Goal: Information Seeking & Learning: Learn about a topic

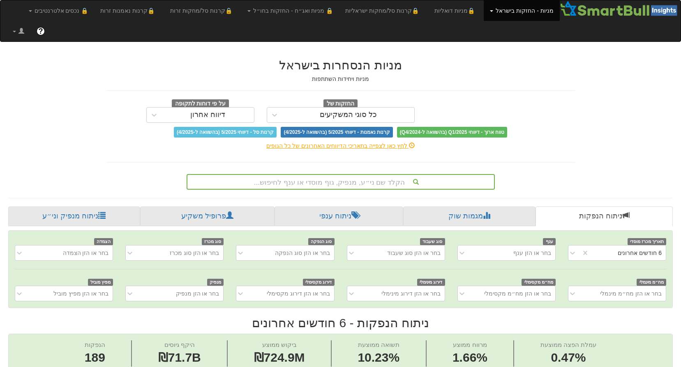
click at [538, 7] on link "מניות - החזקות בישראל" at bounding box center [521, 10] width 76 height 21
click at [541, 27] on link "מניות ✓" at bounding box center [526, 28] width 65 height 11
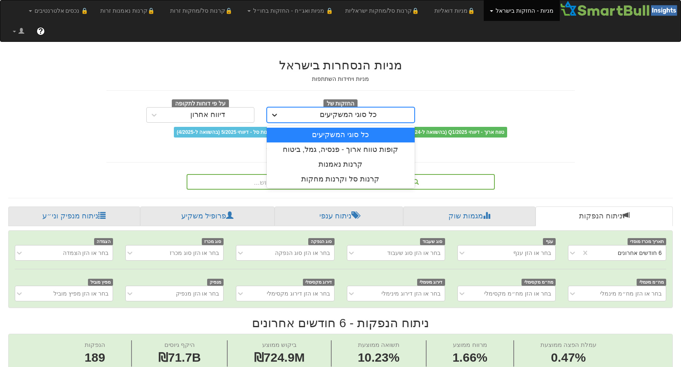
click at [273, 114] on icon at bounding box center [274, 115] width 5 height 3
click at [343, 128] on div "כל סוגי המשקיעים" at bounding box center [341, 135] width 148 height 15
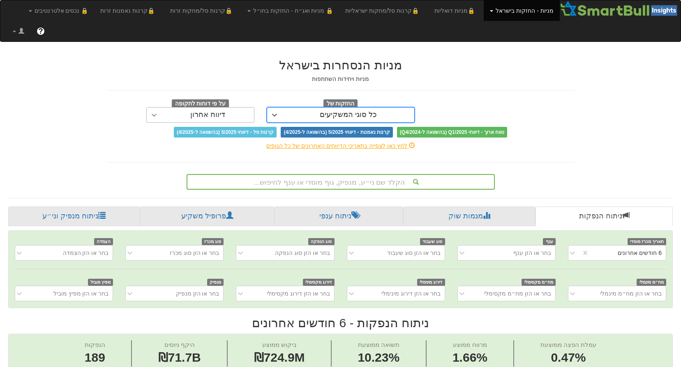
click at [153, 114] on icon at bounding box center [154, 115] width 5 height 3
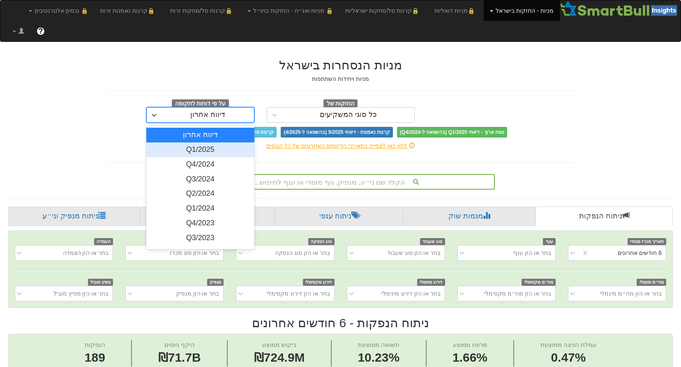
click at [203, 143] on div "Q1/2025" at bounding box center [200, 150] width 108 height 15
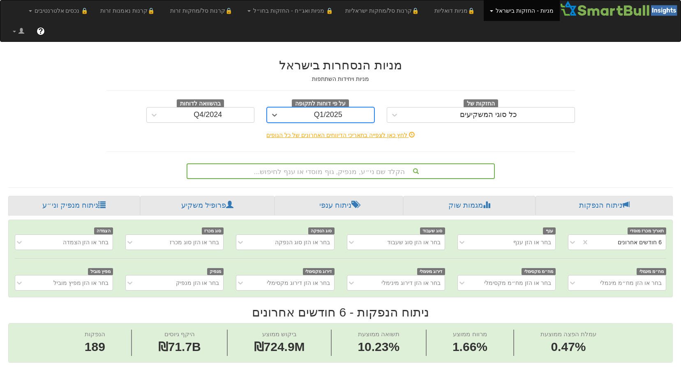
click at [365, 164] on div "הקלד שם ני״ע, מנפיק, גוף מוסדי או ענף לחיפוש..." at bounding box center [340, 171] width 306 height 14
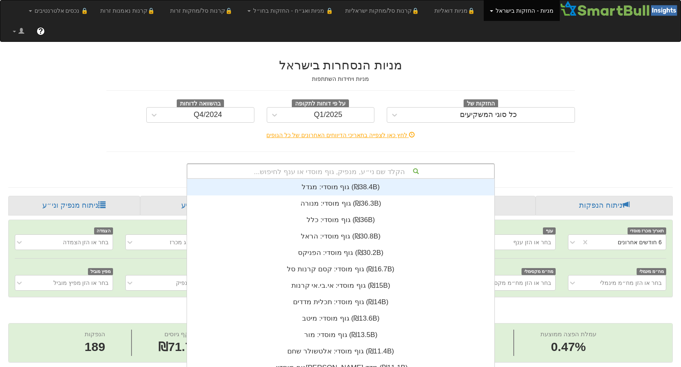
scroll to position [205, 0]
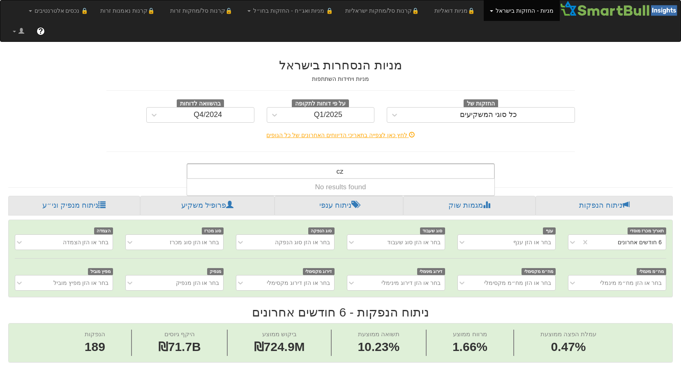
type input "c"
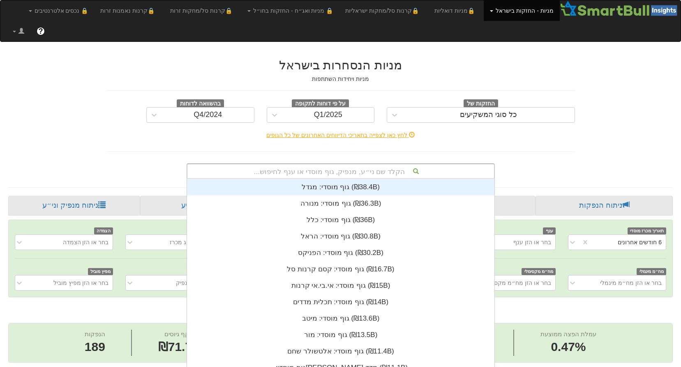
scroll to position [7, 0]
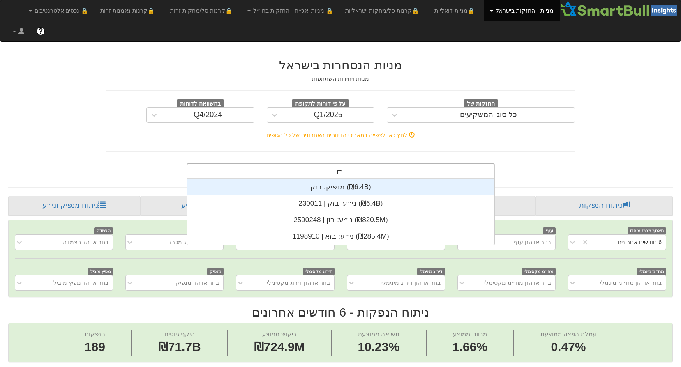
type input "בזק"
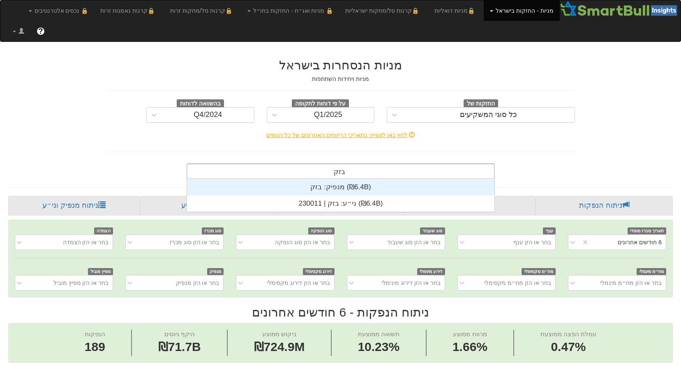
scroll to position [33, 0]
click at [354, 179] on div "מנפיק: ‏בזק ‎(₪6.4B)‎" at bounding box center [340, 187] width 307 height 16
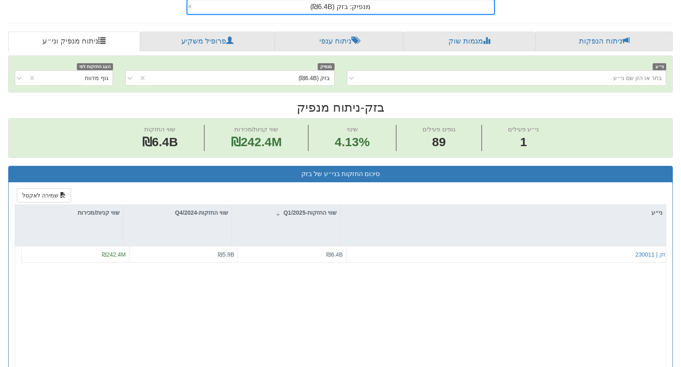
scroll to position [205, 0]
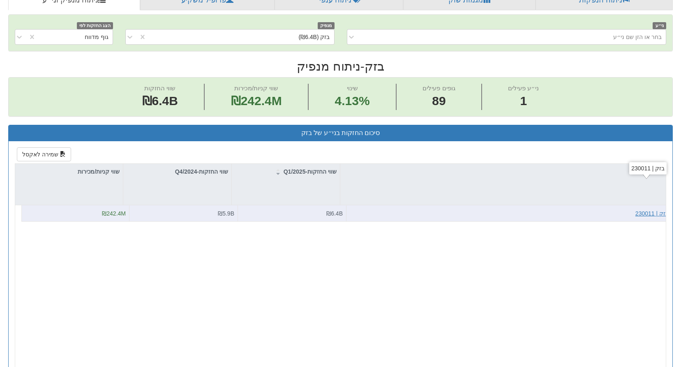
click at [640, 209] on div "בזק | 230011" at bounding box center [651, 213] width 33 height 8
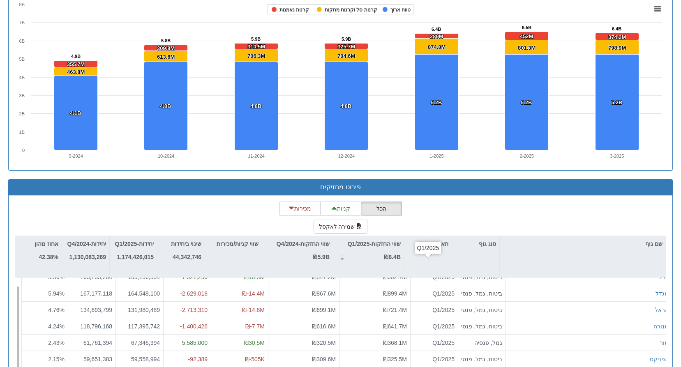
scroll to position [13, 0]
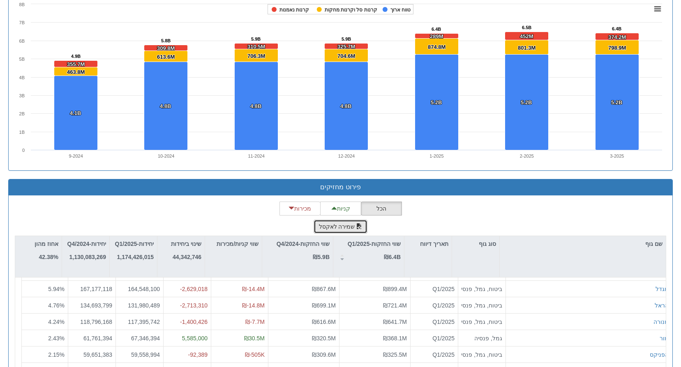
click at [344, 220] on button "שמירה לאקסל" at bounding box center [340, 227] width 54 height 14
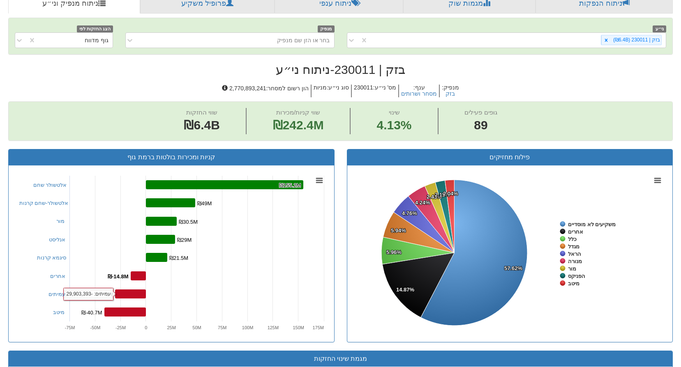
scroll to position [70, 0]
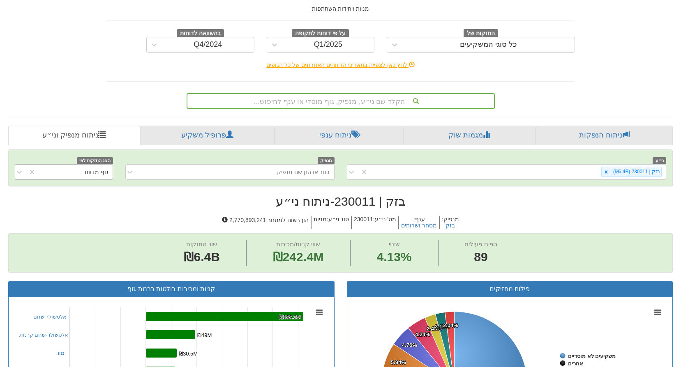
click at [58, 166] on div "גוף מדווח" at bounding box center [74, 172] width 76 height 13
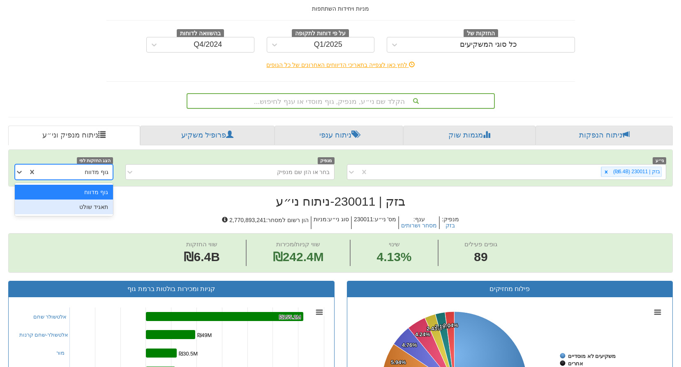
click at [74, 200] on div "תאגיד שולט" at bounding box center [64, 207] width 98 height 15
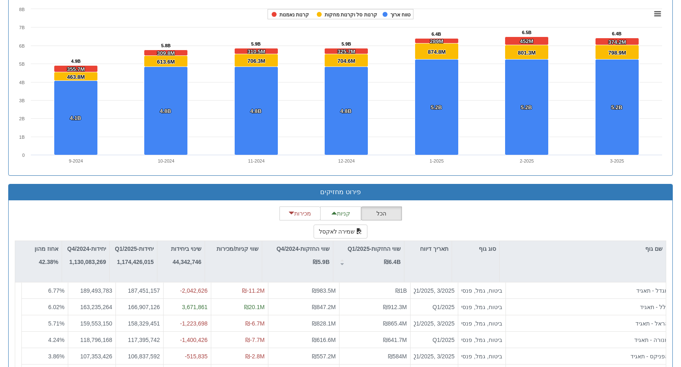
scroll to position [604, 0]
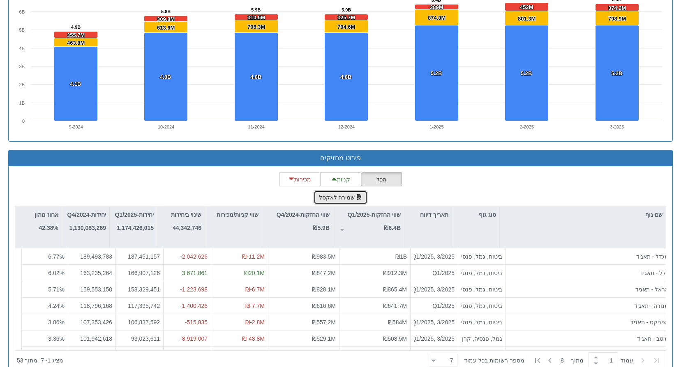
click at [332, 191] on button "שמירה לאקסל" at bounding box center [340, 198] width 54 height 14
click at [110, 173] on div "הכל קניות מכירות שמירה לאקסל שם גוף סוג גוף תאריך דיווח שווי החזקות-Q1/2025 ₪6.…" at bounding box center [340, 272] width 651 height 198
click at [338, 191] on button "שמירה לאקסל" at bounding box center [340, 198] width 54 height 14
